Goal: Find specific page/section: Find specific page/section

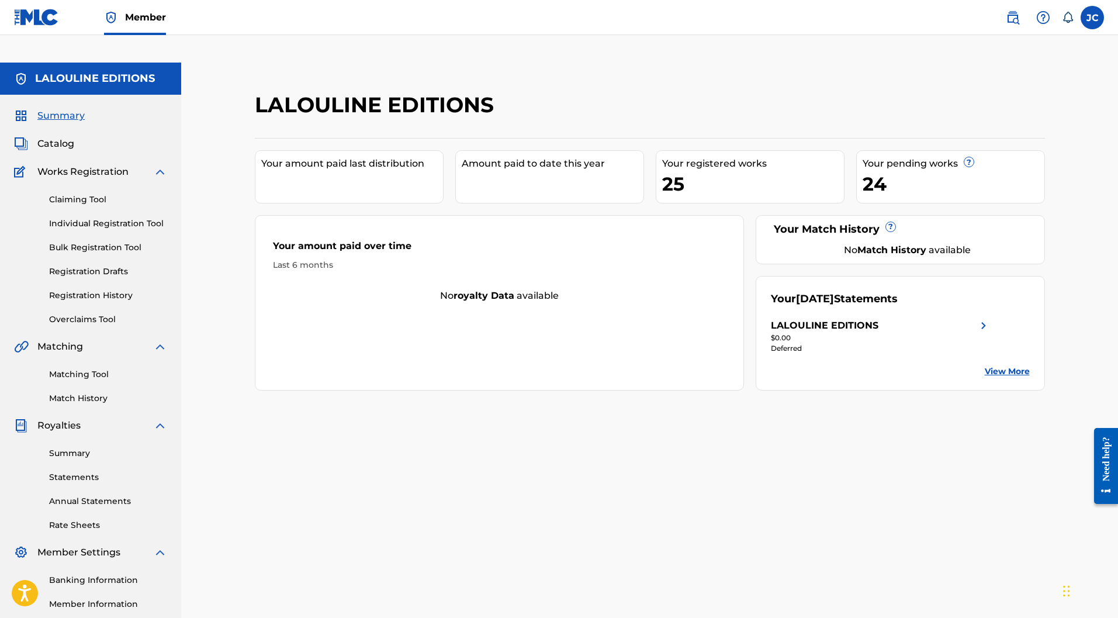
click at [72, 194] on link "Claiming Tool" at bounding box center [108, 200] width 118 height 12
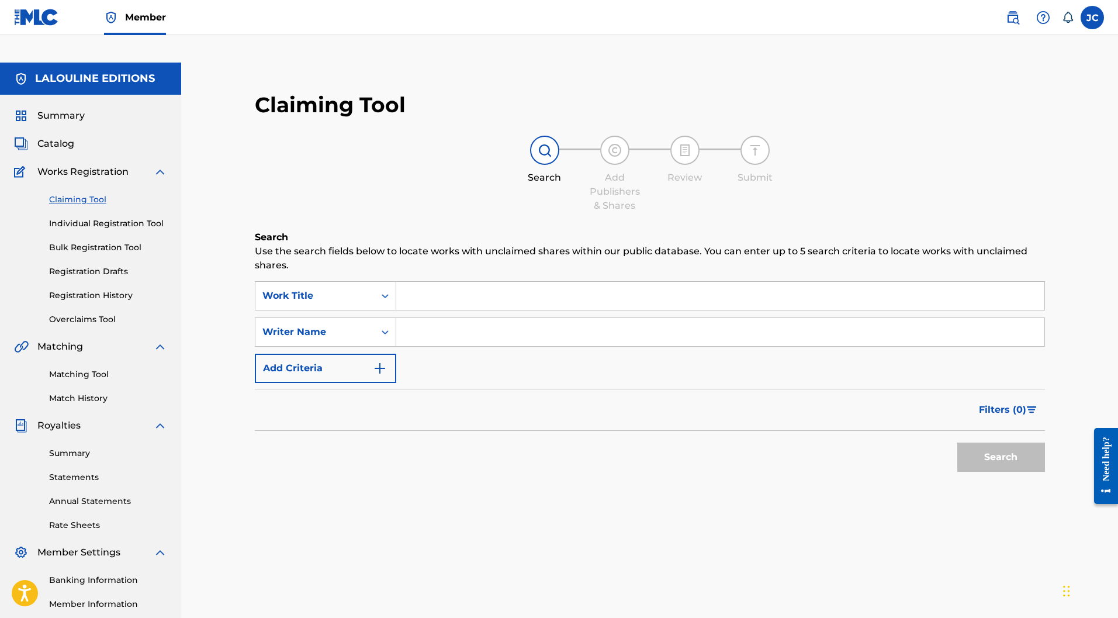
click at [455, 318] on input "Search Form" at bounding box center [720, 332] width 648 height 28
click at [1024, 443] on button "Search" at bounding box center [1002, 457] width 88 height 29
click at [962, 443] on button "Search" at bounding box center [1002, 457] width 88 height 29
drag, startPoint x: 500, startPoint y: 300, endPoint x: 461, endPoint y: 301, distance: 39.2
click at [455, 318] on input "[PERSON_NAME]" at bounding box center [720, 332] width 648 height 28
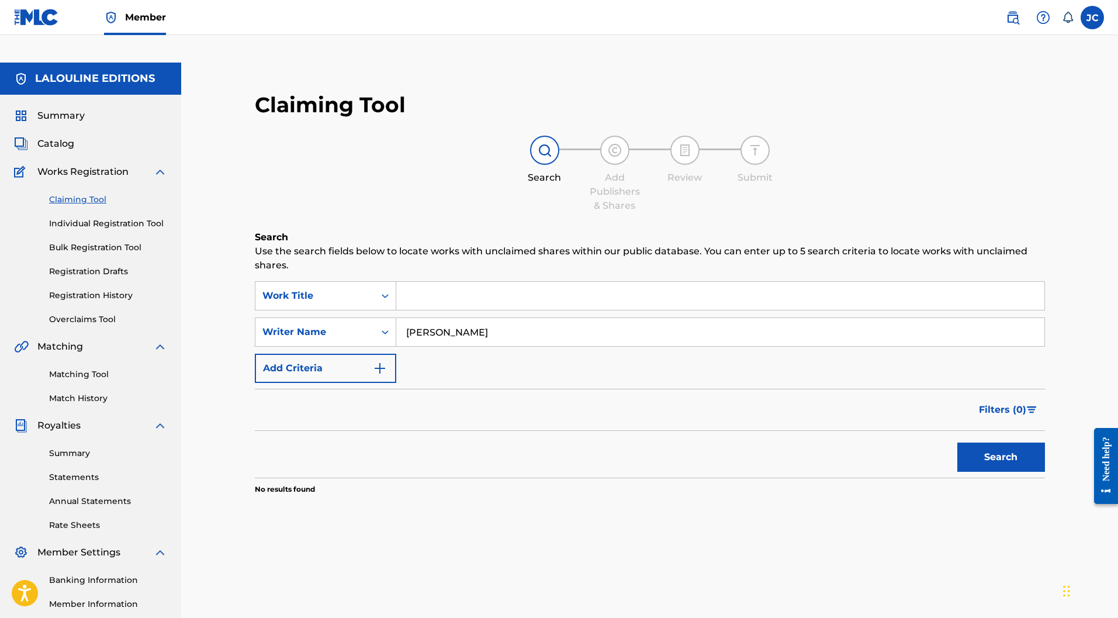
type input "[PERSON_NAME]"
click at [958, 443] on button "Search" at bounding box center [1002, 457] width 88 height 29
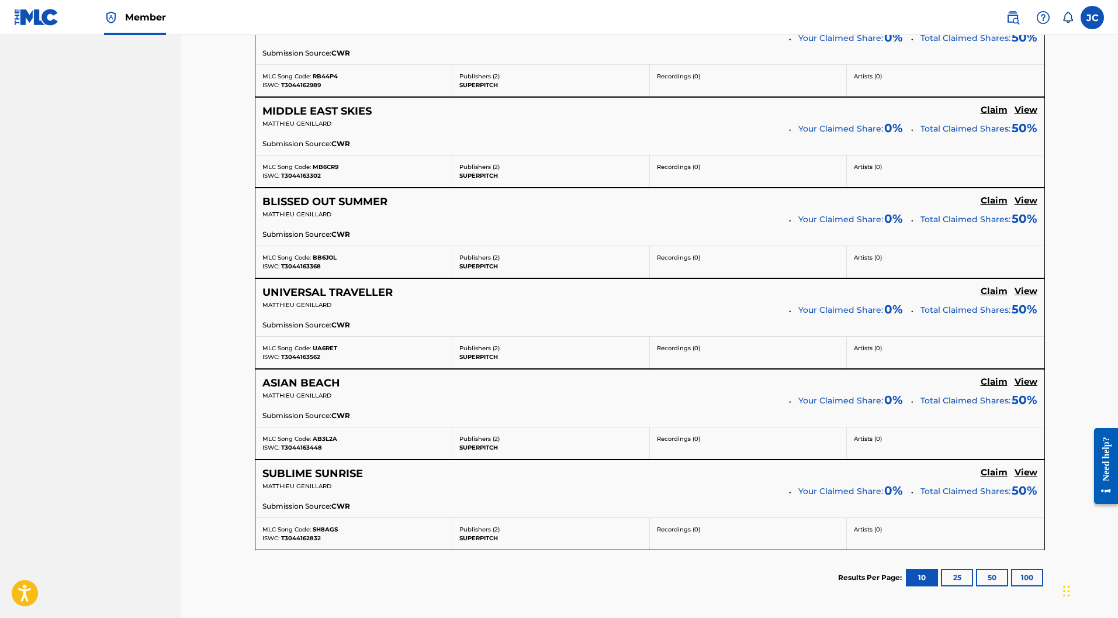
scroll to position [818, 0]
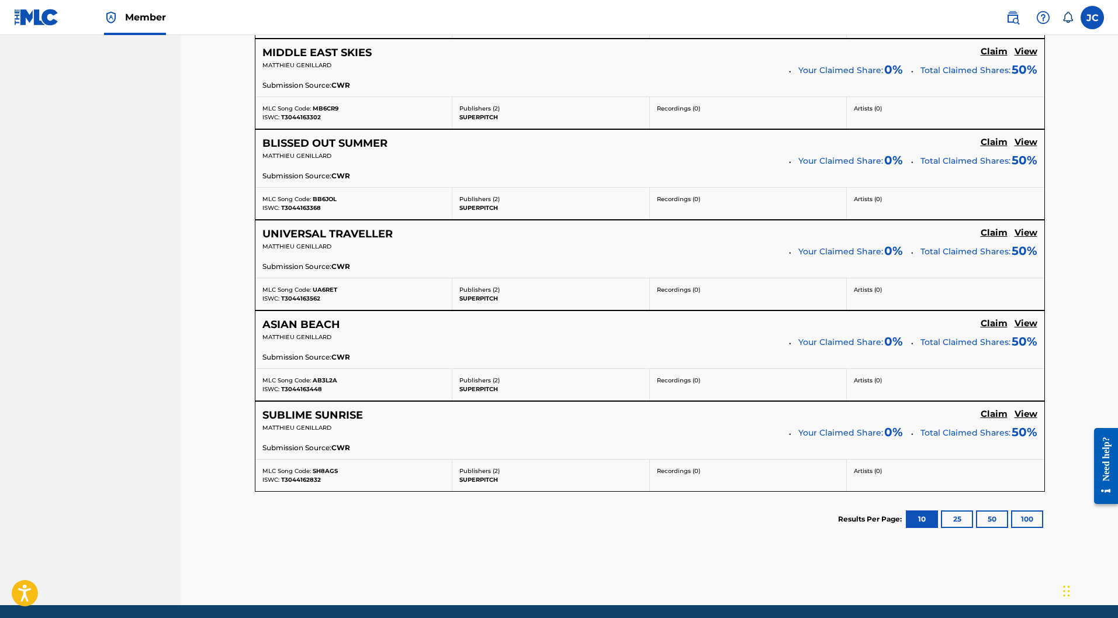
click at [953, 510] on button "25" at bounding box center [957, 519] width 32 height 18
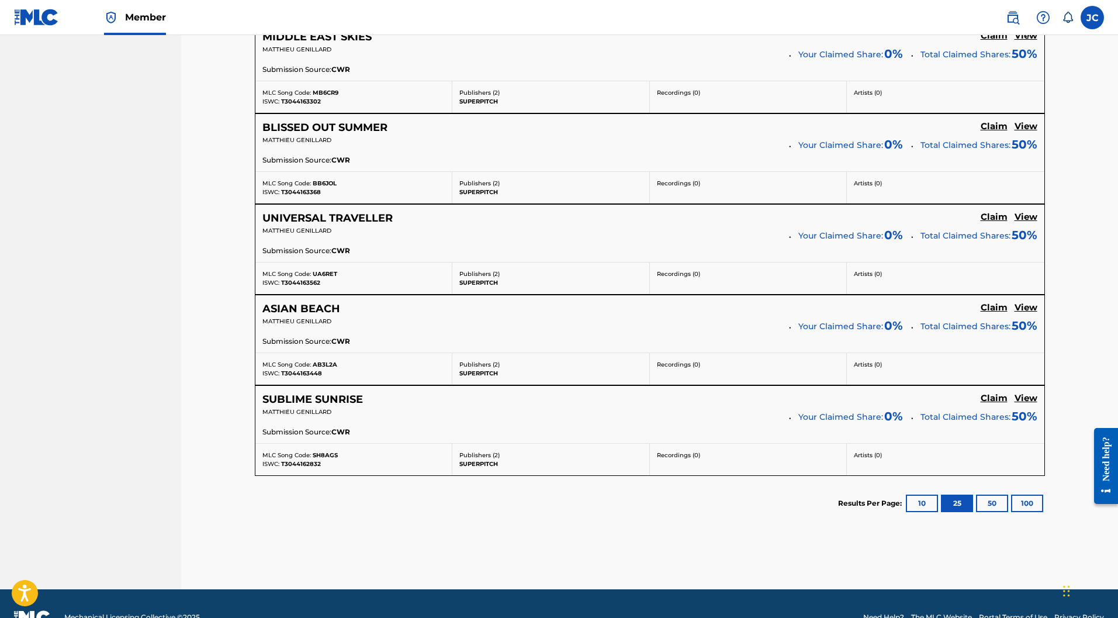
scroll to position [542, 0]
